Goal: Book appointment/travel/reservation

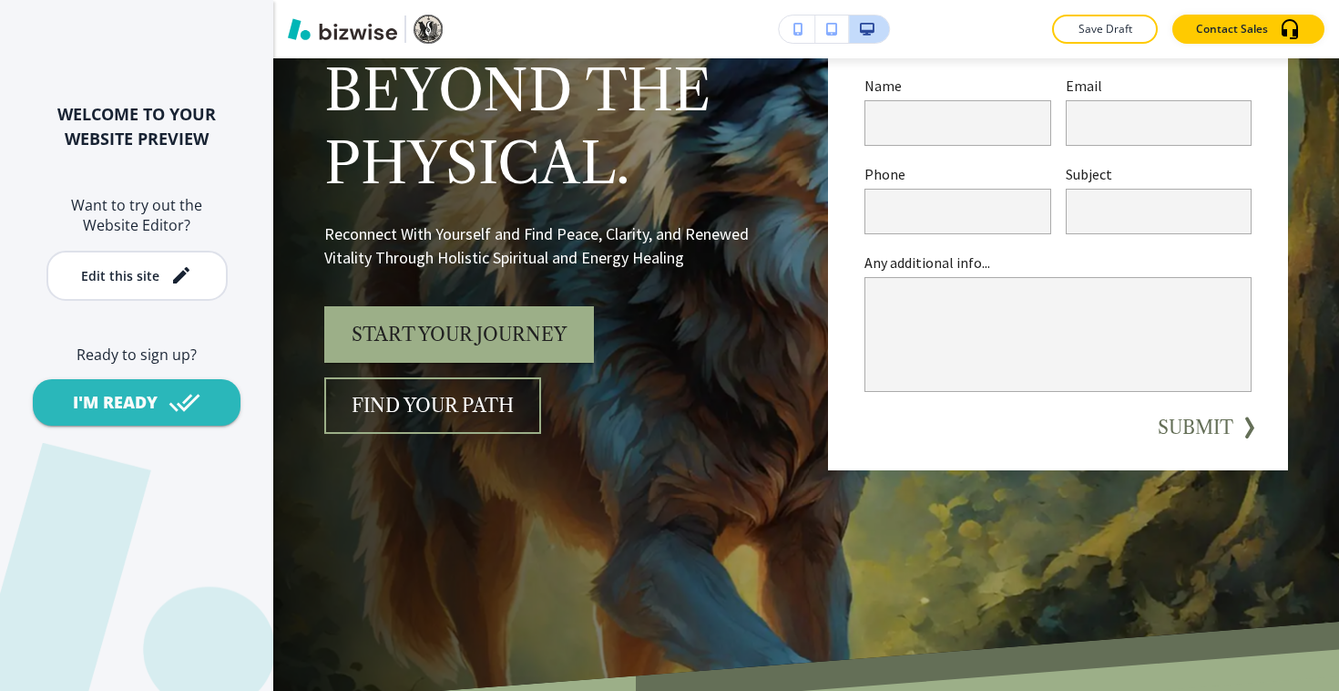
scroll to position [327, 0]
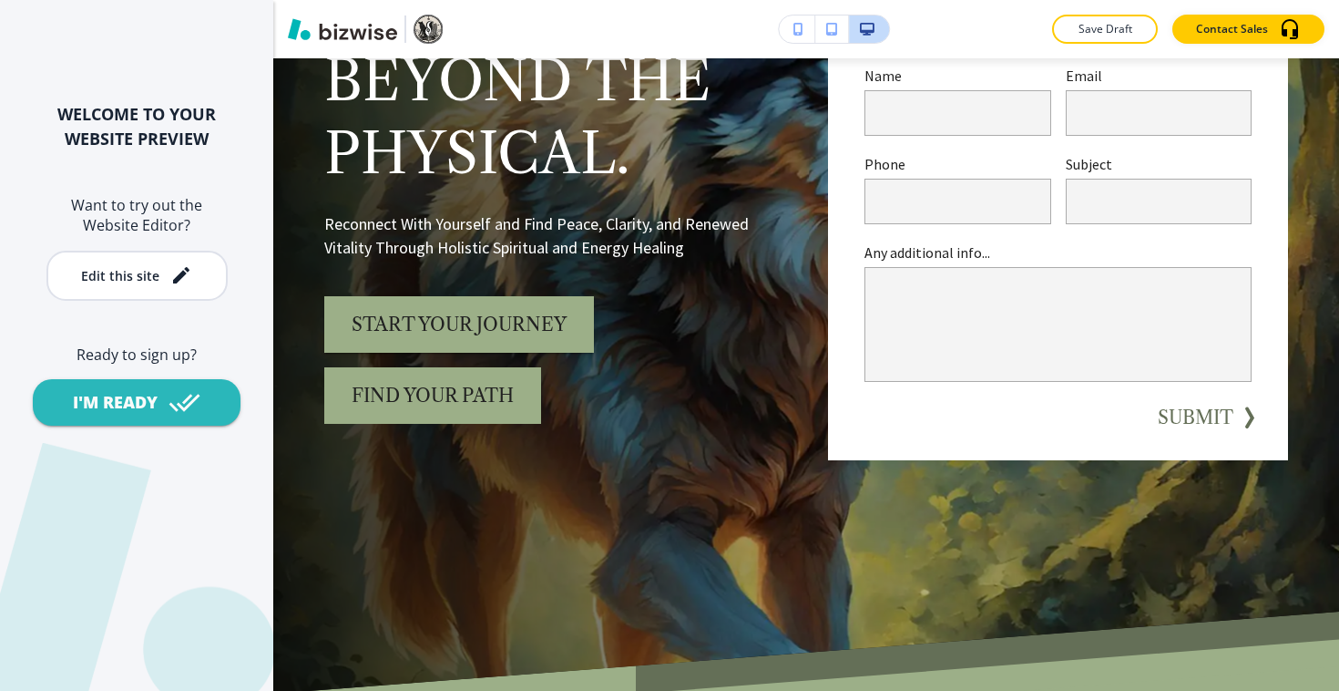
click at [479, 404] on button "Find Your Path" at bounding box center [432, 395] width 217 height 56
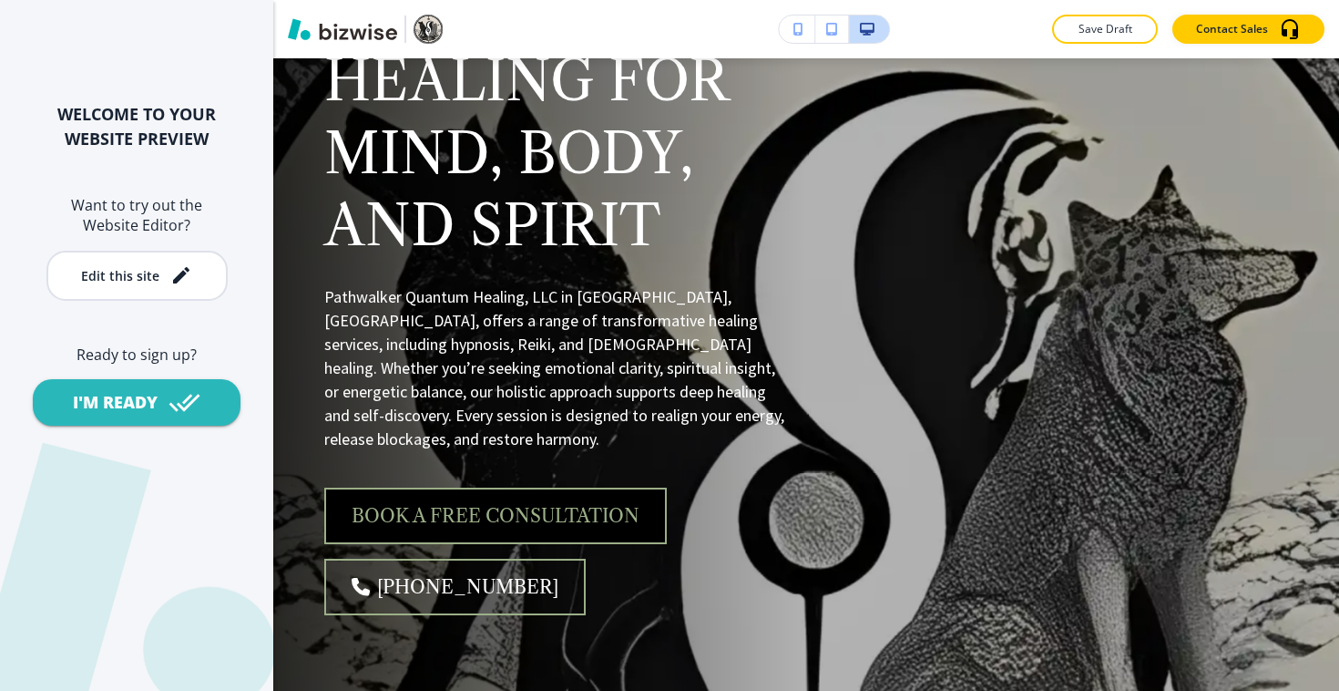
click at [589, 491] on link "BOOK A FREE CONSULTATION" at bounding box center [495, 515] width 343 height 56
